Goal: Find specific page/section: Find specific page/section

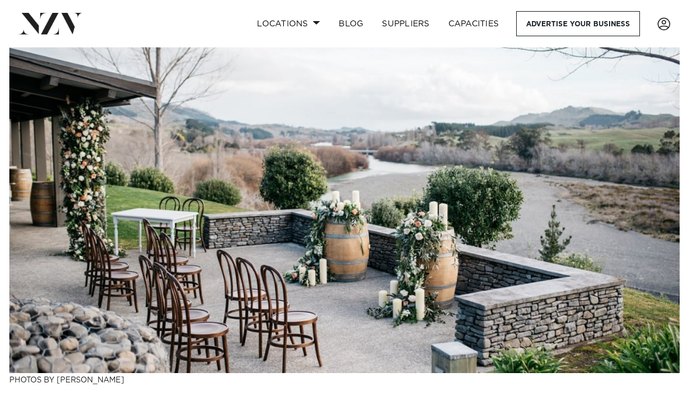
click at [294, 29] on link "Locations" at bounding box center [289, 23] width 82 height 25
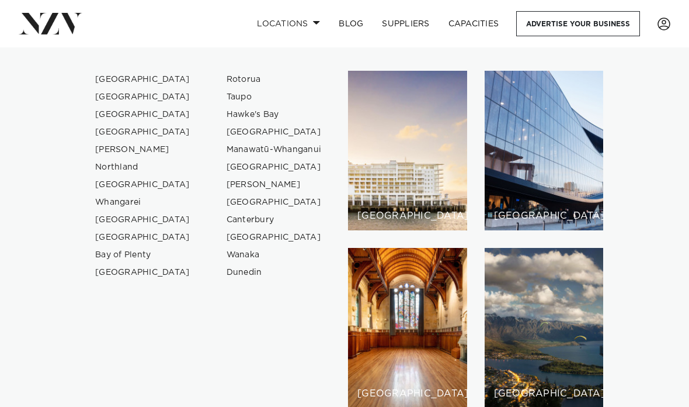
click at [268, 115] on link "Hawke's Bay" at bounding box center [274, 115] width 114 height 18
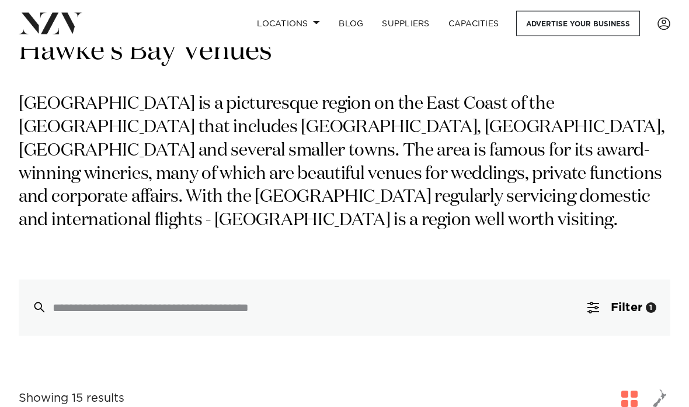
scroll to position [61, 0]
click at [527, 301] on input "search" at bounding box center [320, 307] width 534 height 13
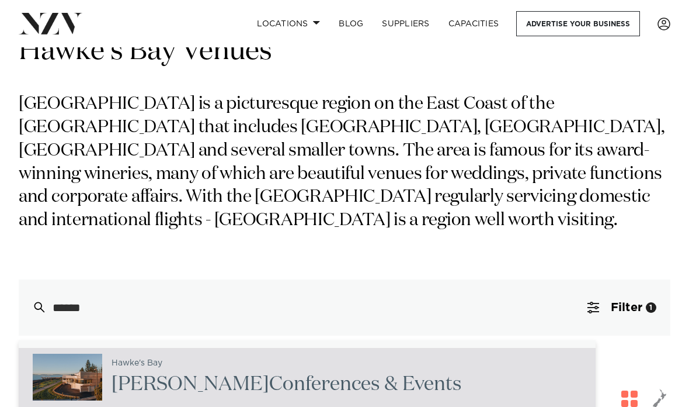
scroll to position [23, 0]
click at [465, 301] on input "******" at bounding box center [320, 307] width 534 height 13
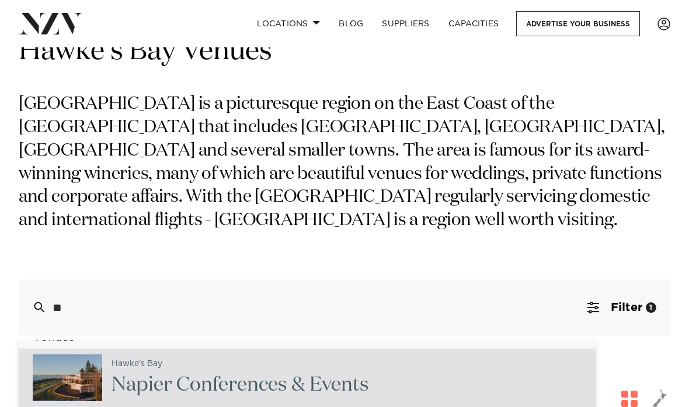
type input "*"
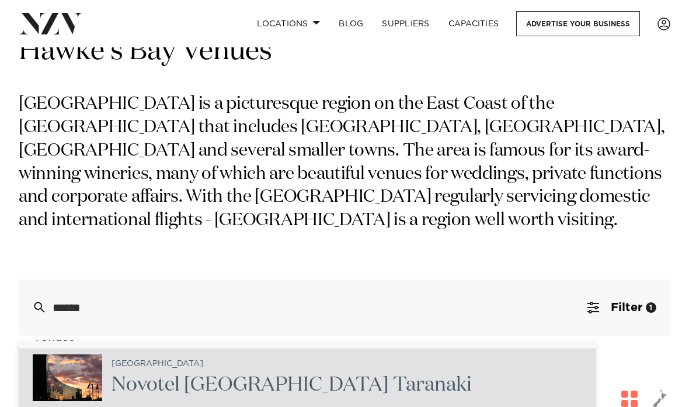
scroll to position [0, 0]
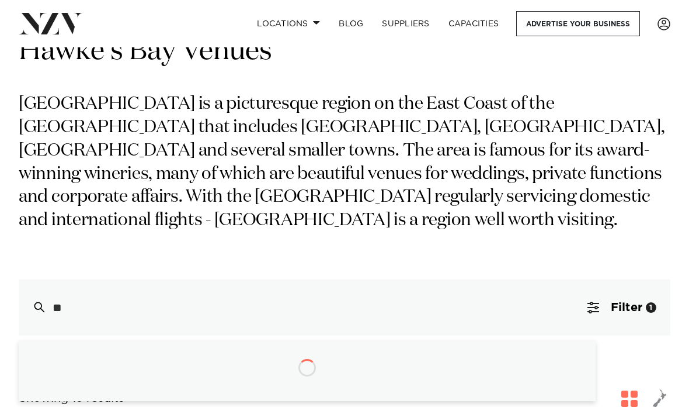
type input "*"
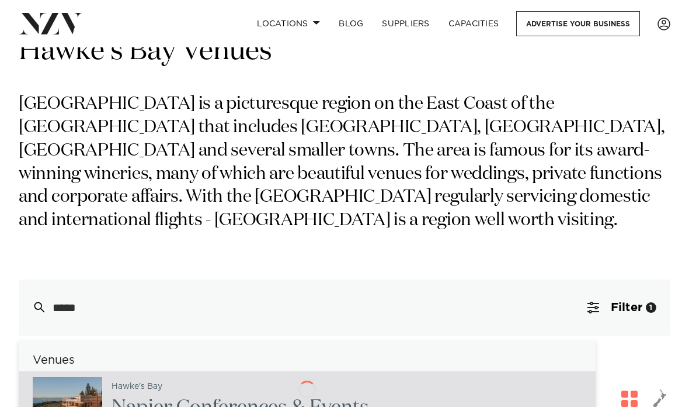
type input "******"
type input "**********"
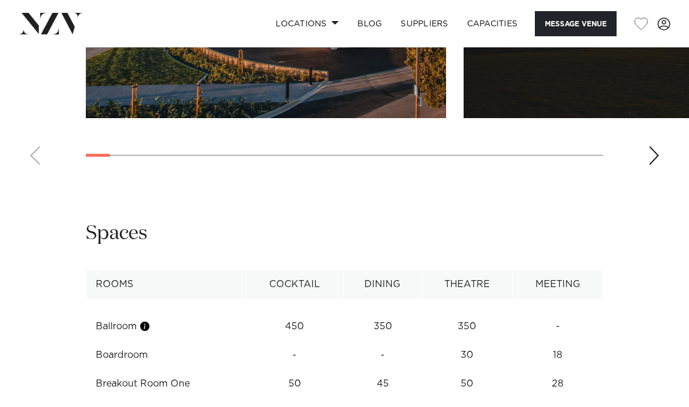
scroll to position [1374, 0]
click at [316, 26] on link "Locations" at bounding box center [307, 23] width 82 height 25
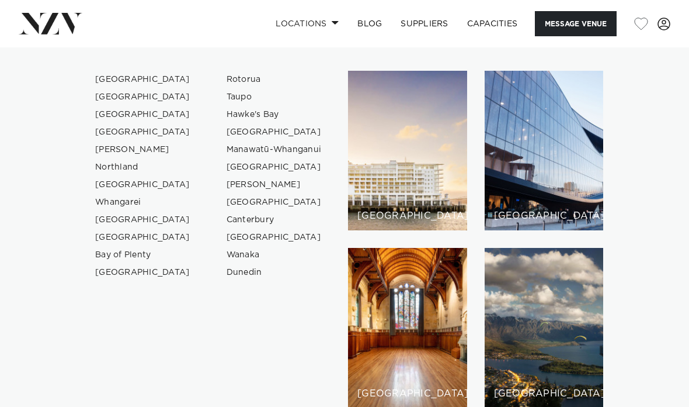
click at [259, 120] on link "Hawke's Bay" at bounding box center [274, 115] width 114 height 18
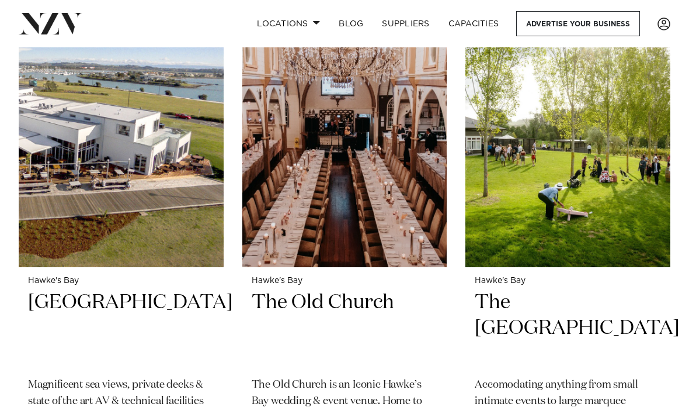
scroll to position [2087, 0]
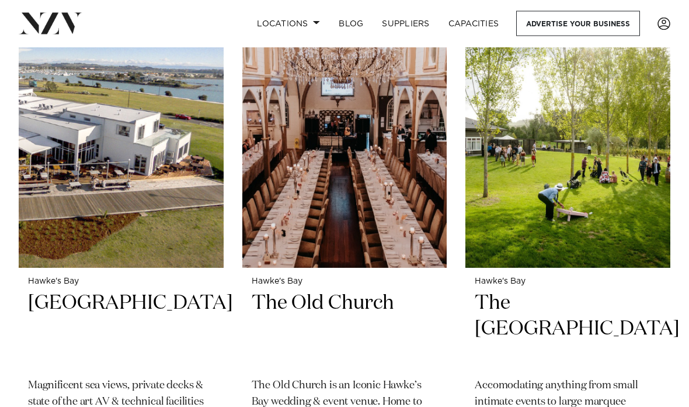
click at [610, 291] on h2 "The [GEOGRAPHIC_DATA]" at bounding box center [568, 330] width 186 height 78
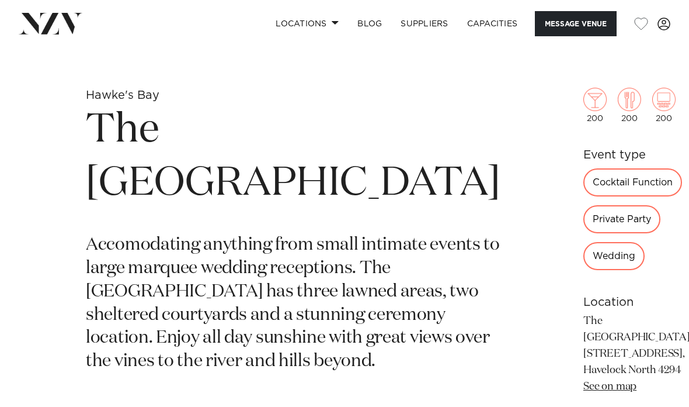
scroll to position [319, 0]
